Goal: Check status: Check status

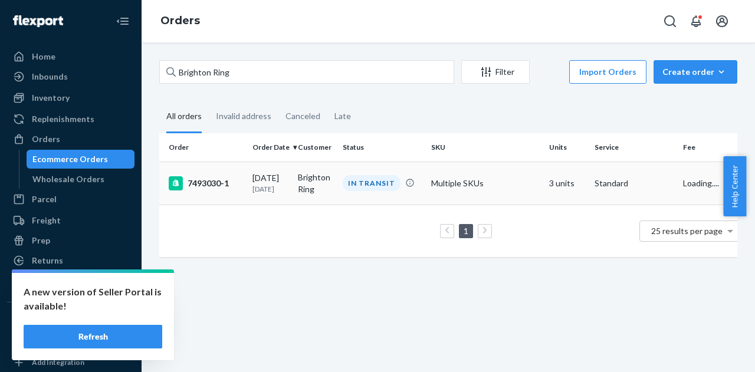
type input "Brighton Ring"
click at [306, 177] on td "Brighton Ring" at bounding box center [315, 183] width 45 height 43
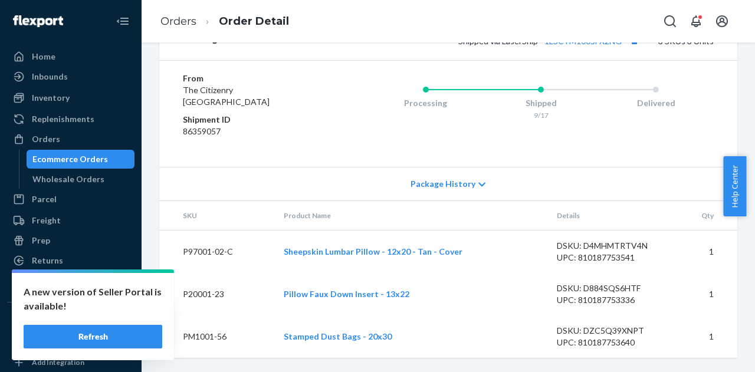
scroll to position [424, 0]
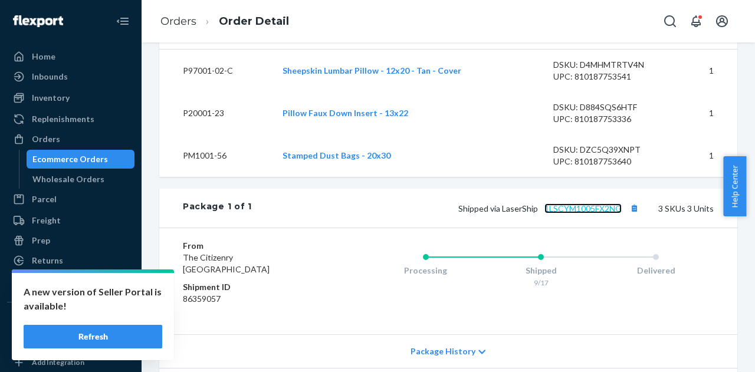
click at [568, 214] on link "1LSCYM1005FX2NG" at bounding box center [583, 209] width 77 height 10
click at [96, 160] on div "Ecommerce Orders" at bounding box center [70, 159] width 76 height 12
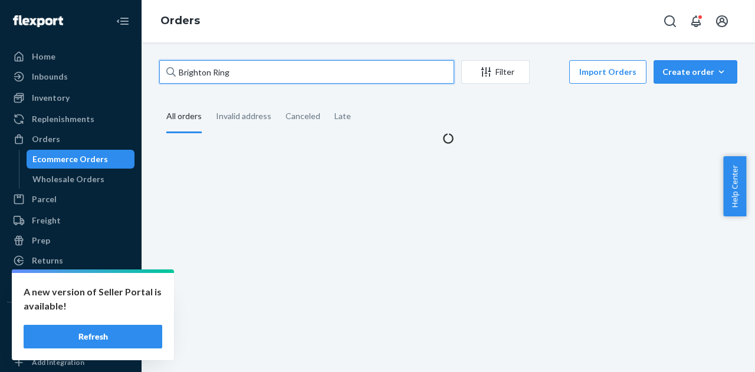
click at [238, 79] on input "Brighton Ring" at bounding box center [306, 72] width 295 height 24
paste input "Katherine Melluish"
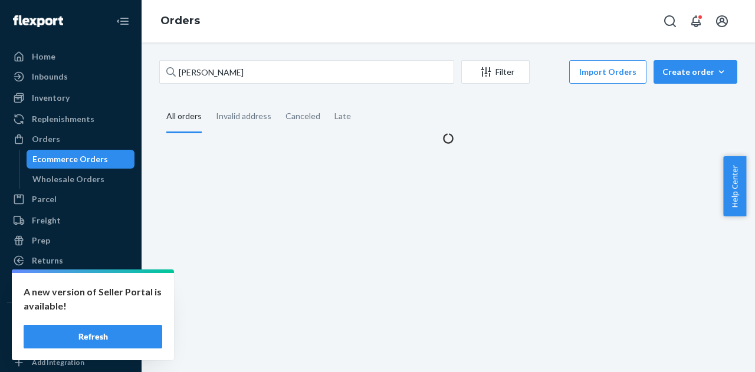
click at [430, 113] on fieldset "All orders Invalid address Canceled Late" at bounding box center [448, 117] width 578 height 32
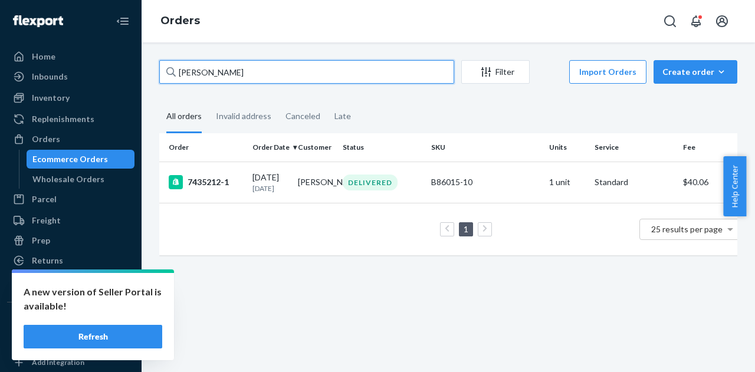
click at [282, 71] on input "Katherine Melluish" at bounding box center [306, 72] width 295 height 24
paste input "Charles P Ingrasci"
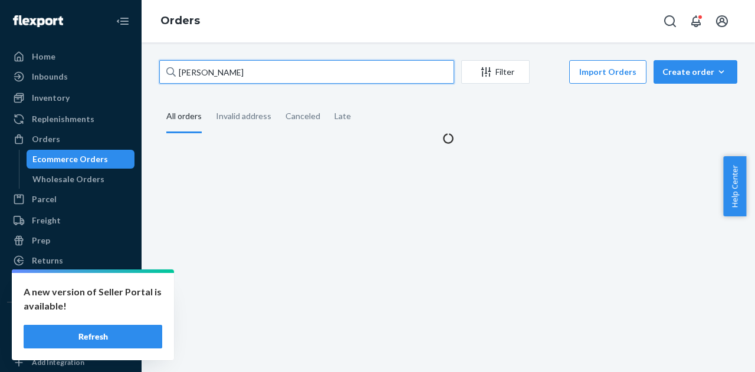
type input "Charles P Ingrasci"
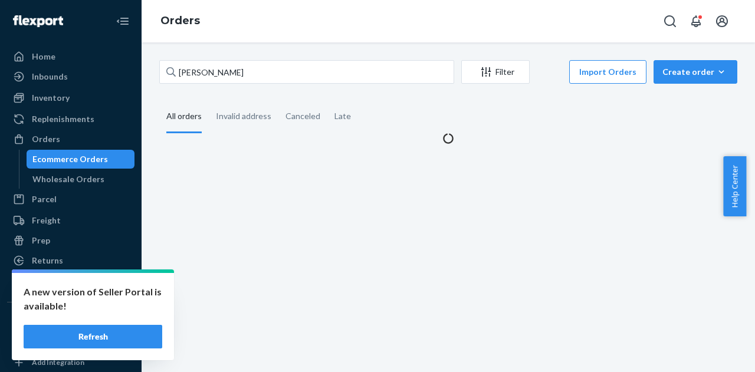
click at [425, 110] on fieldset "All orders Invalid address Canceled Late" at bounding box center [448, 117] width 578 height 32
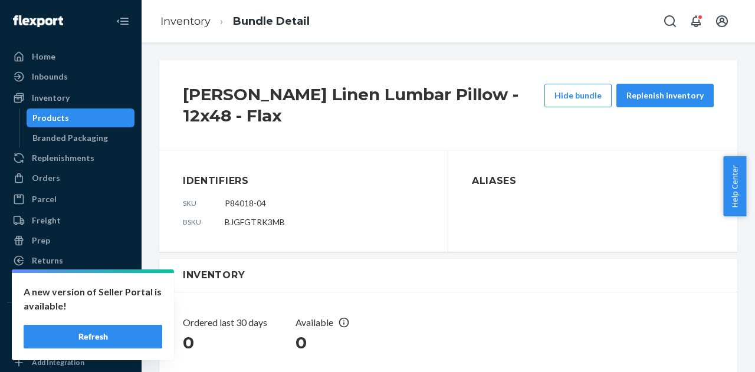
click at [104, 110] on div "Products" at bounding box center [81, 118] width 106 height 17
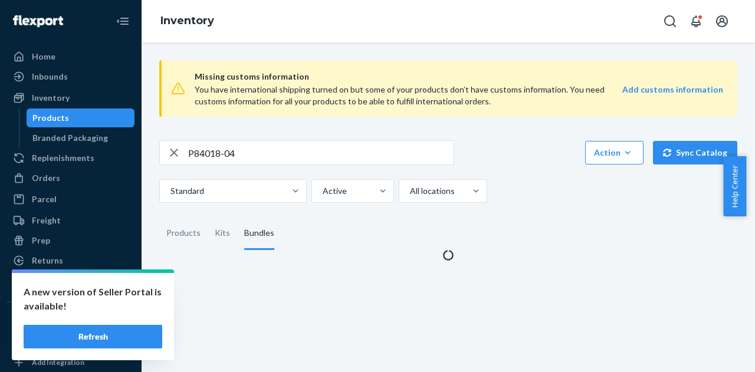
click at [240, 145] on input "P84018-04" at bounding box center [321, 153] width 266 height 24
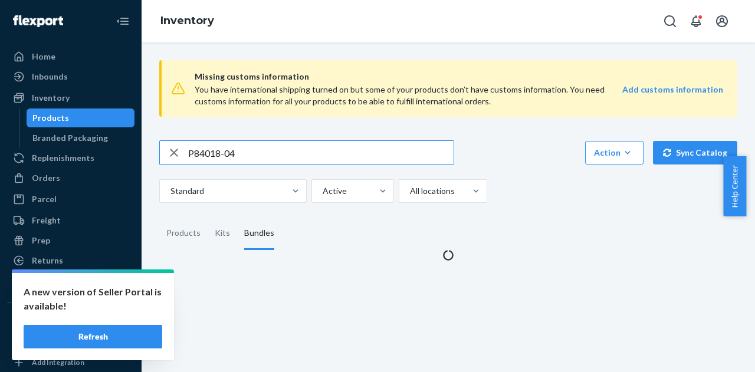
paste input "B86010-10"
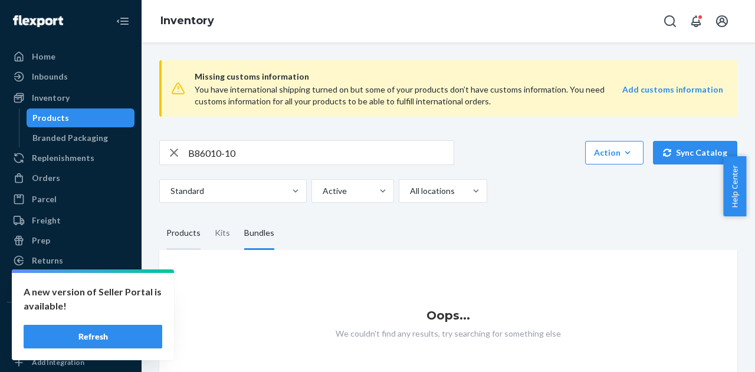
click at [173, 238] on div "Products" at bounding box center [183, 233] width 34 height 33
click at [159, 217] on input "Products" at bounding box center [159, 217] width 0 height 0
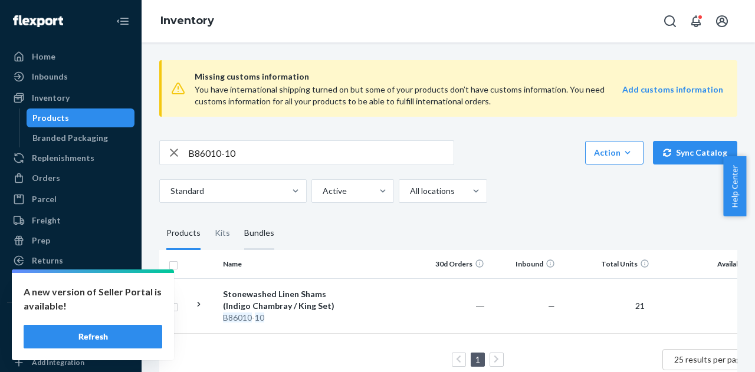
click at [260, 232] on div "Bundles" at bounding box center [259, 233] width 30 height 33
click at [237, 217] on input "Bundles" at bounding box center [237, 217] width 0 height 0
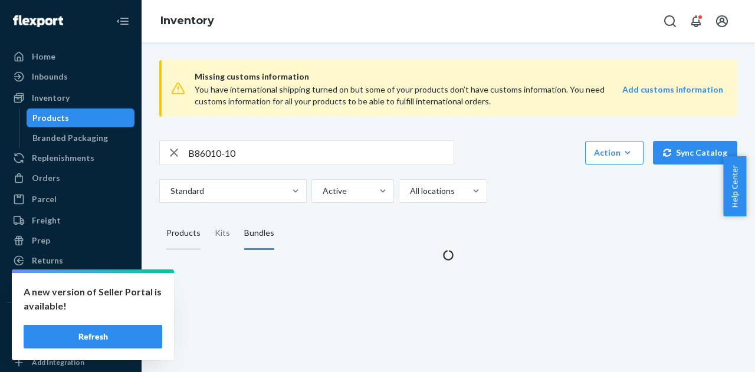
click at [184, 234] on div "Products" at bounding box center [183, 233] width 34 height 33
click at [159, 217] on input "Products" at bounding box center [159, 217] width 0 height 0
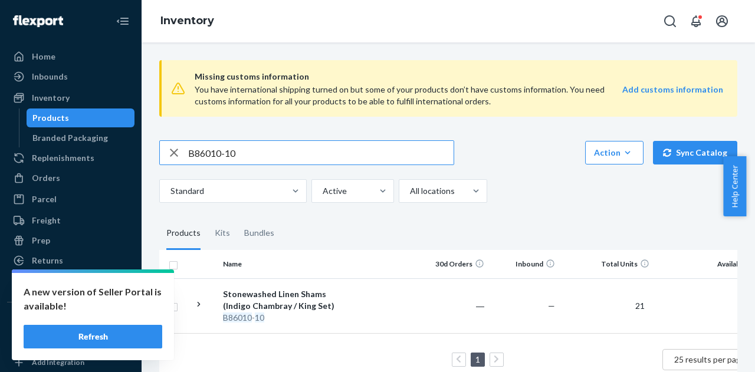
click at [237, 154] on input "B86010-10" at bounding box center [321, 153] width 266 height 24
paste input "02-05"
type input "B86002-05"
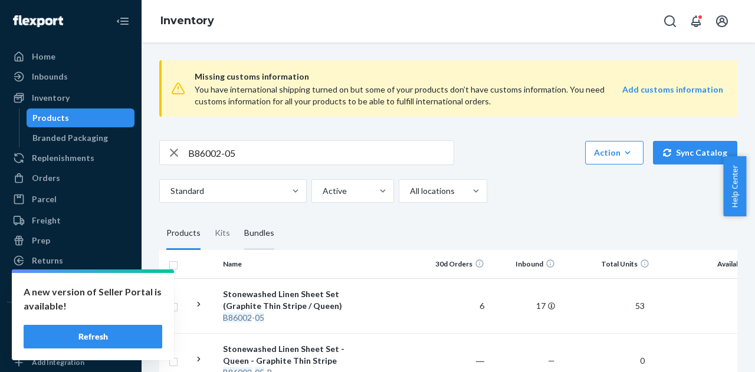
click at [251, 235] on div "Bundles" at bounding box center [259, 233] width 30 height 33
click at [237, 217] on input "Bundles" at bounding box center [237, 217] width 0 height 0
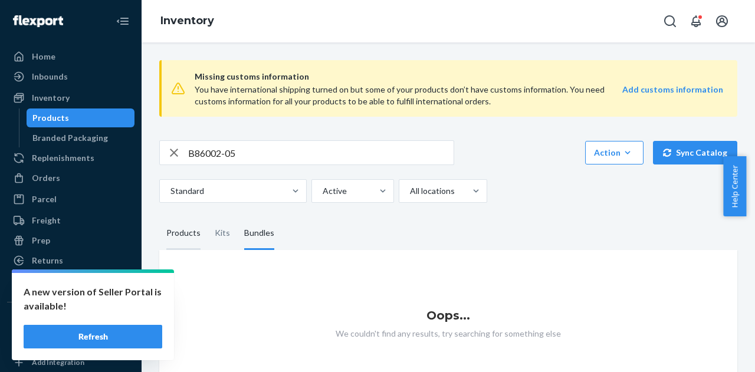
click at [178, 235] on div "Products" at bounding box center [183, 233] width 34 height 33
click at [159, 217] on input "Products" at bounding box center [159, 217] width 0 height 0
